Goal: Information Seeking & Learning: Learn about a topic

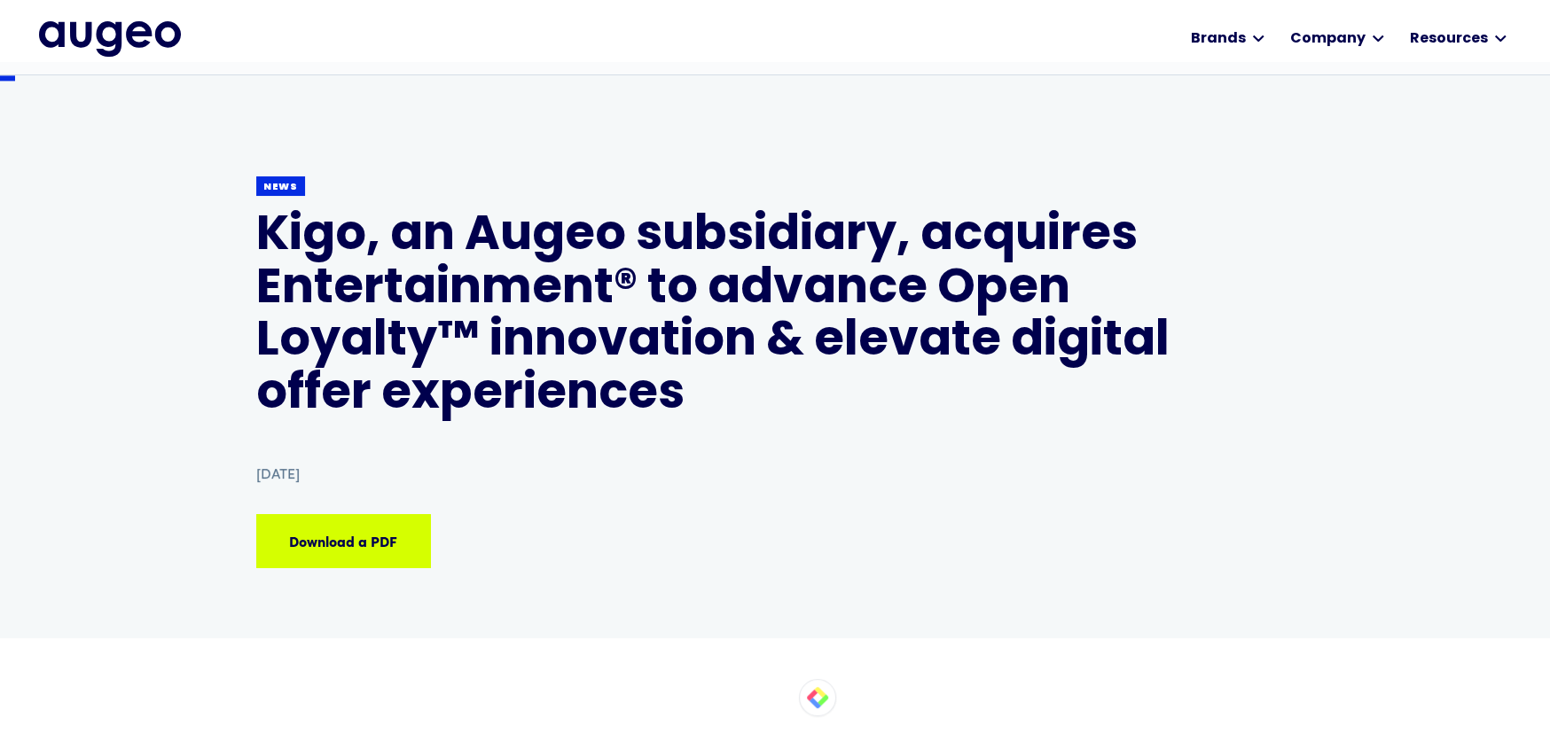
scroll to position [20, 0]
